Goal: Find specific page/section: Find specific page/section

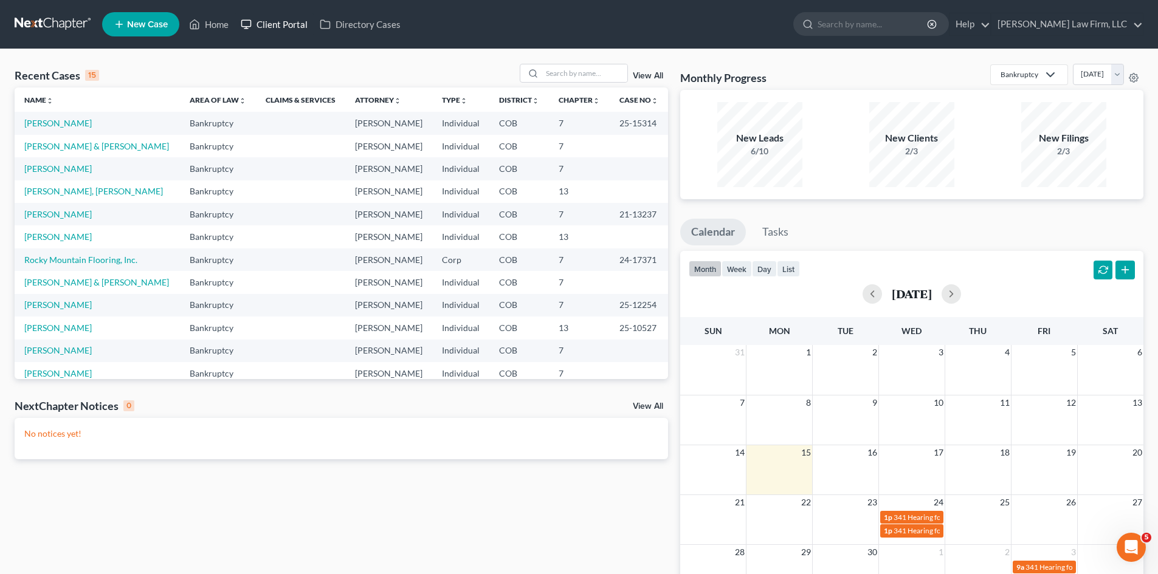
click at [268, 24] on link "Client Portal" at bounding box center [274, 24] width 79 height 22
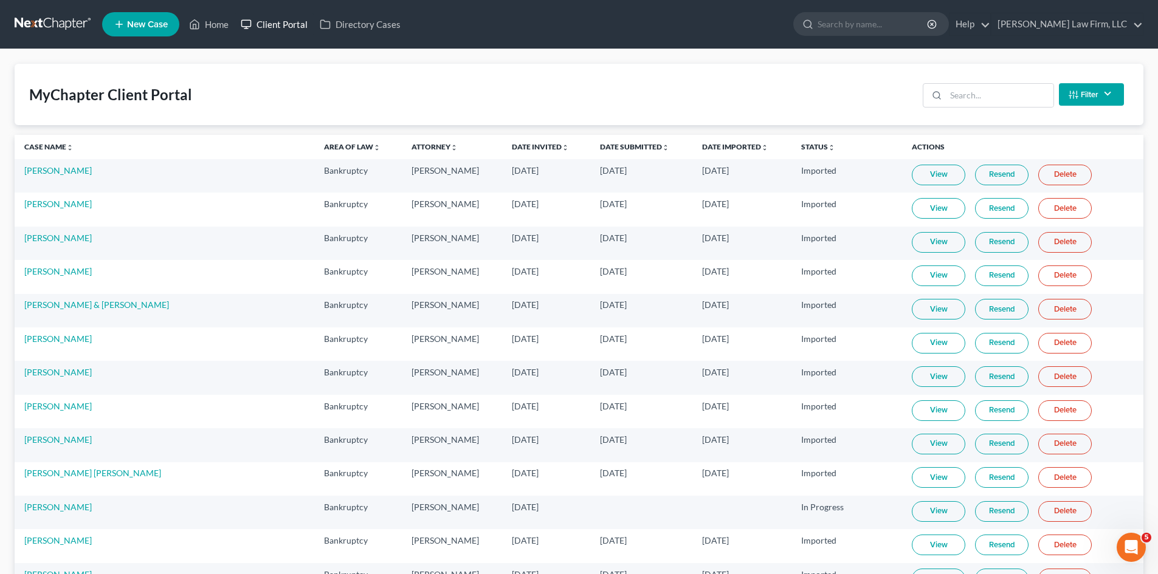
click at [286, 27] on link "Client Portal" at bounding box center [274, 24] width 79 height 22
click at [1012, 88] on input "search" at bounding box center [1000, 95] width 108 height 23
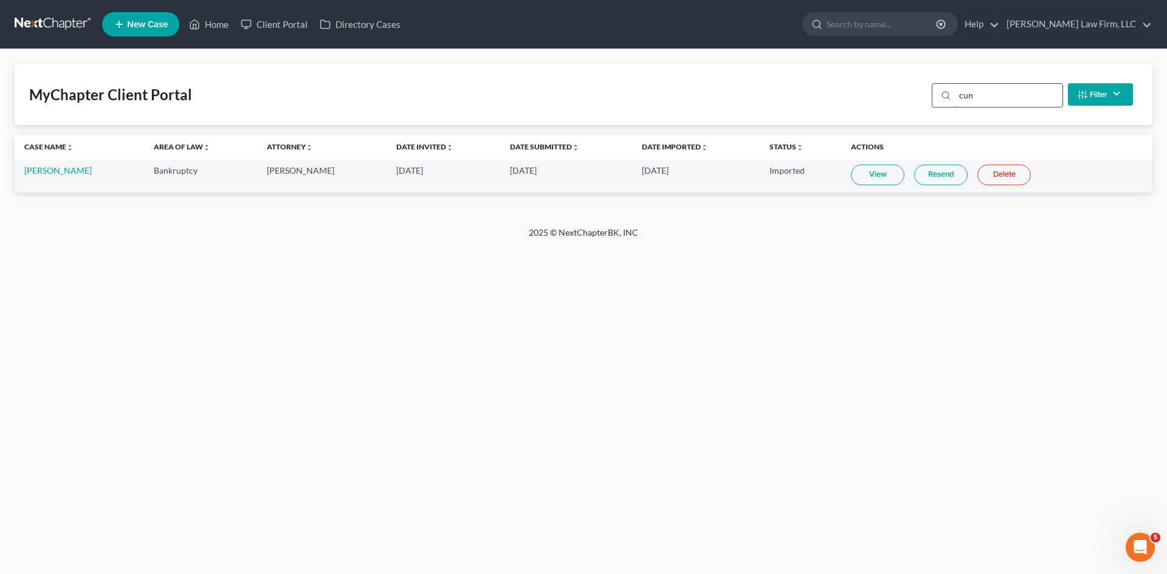
click at [997, 100] on input "cun" at bounding box center [1009, 95] width 108 height 23
type input "cum"
click at [65, 19] on link at bounding box center [54, 24] width 78 height 22
